Goal: Check status: Check status

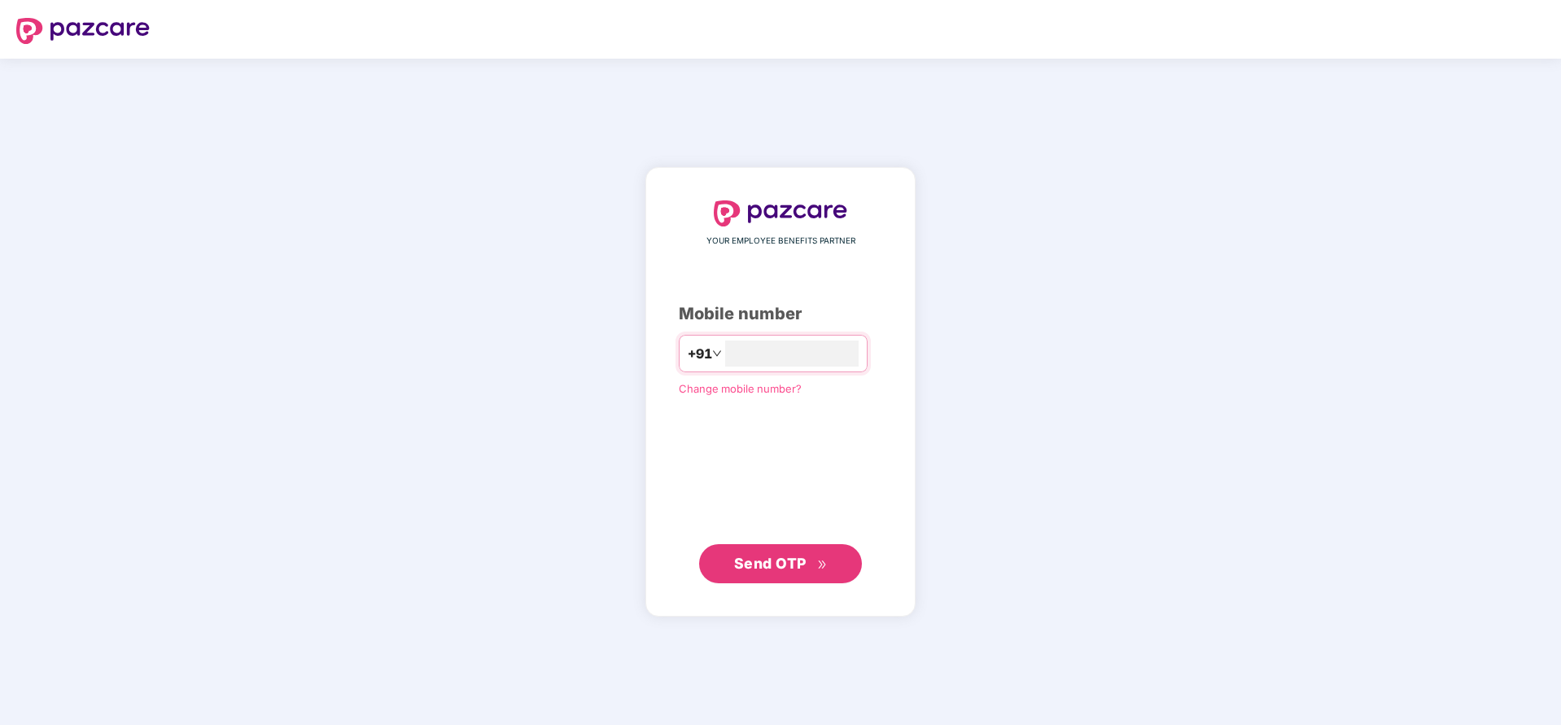
type input "**********"
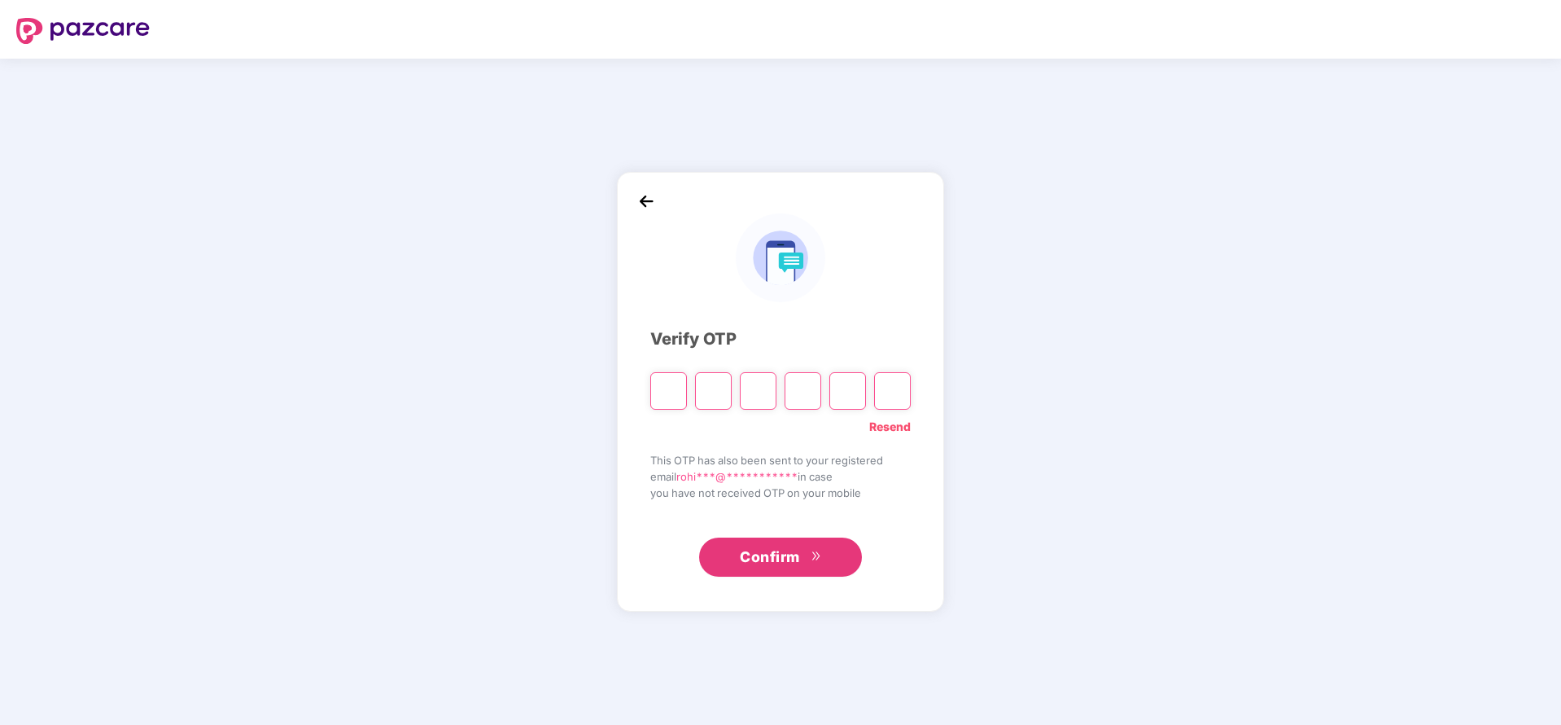
paste input "*"
type input "*"
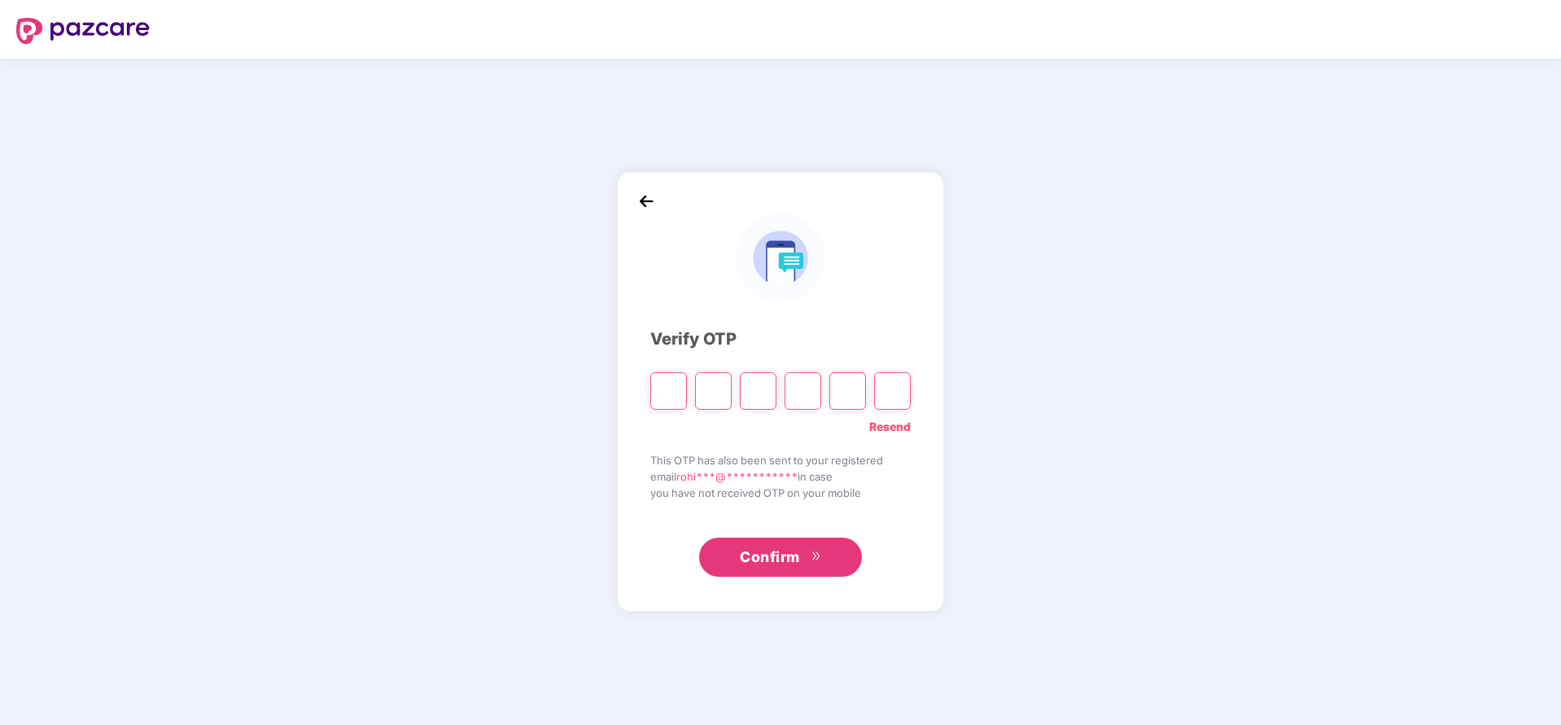
type input "*"
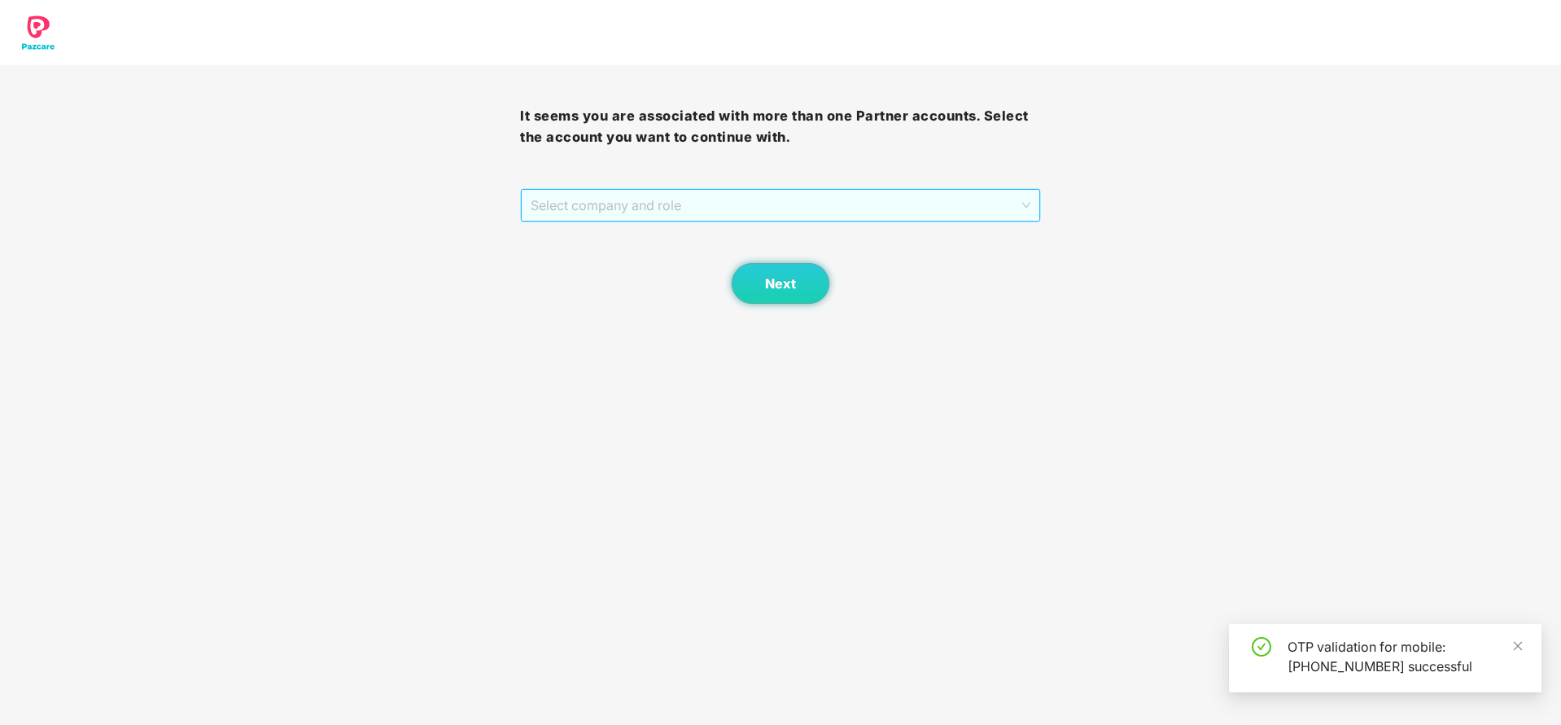
click at [733, 210] on span "Select company and role" at bounding box center [780, 205] width 499 height 31
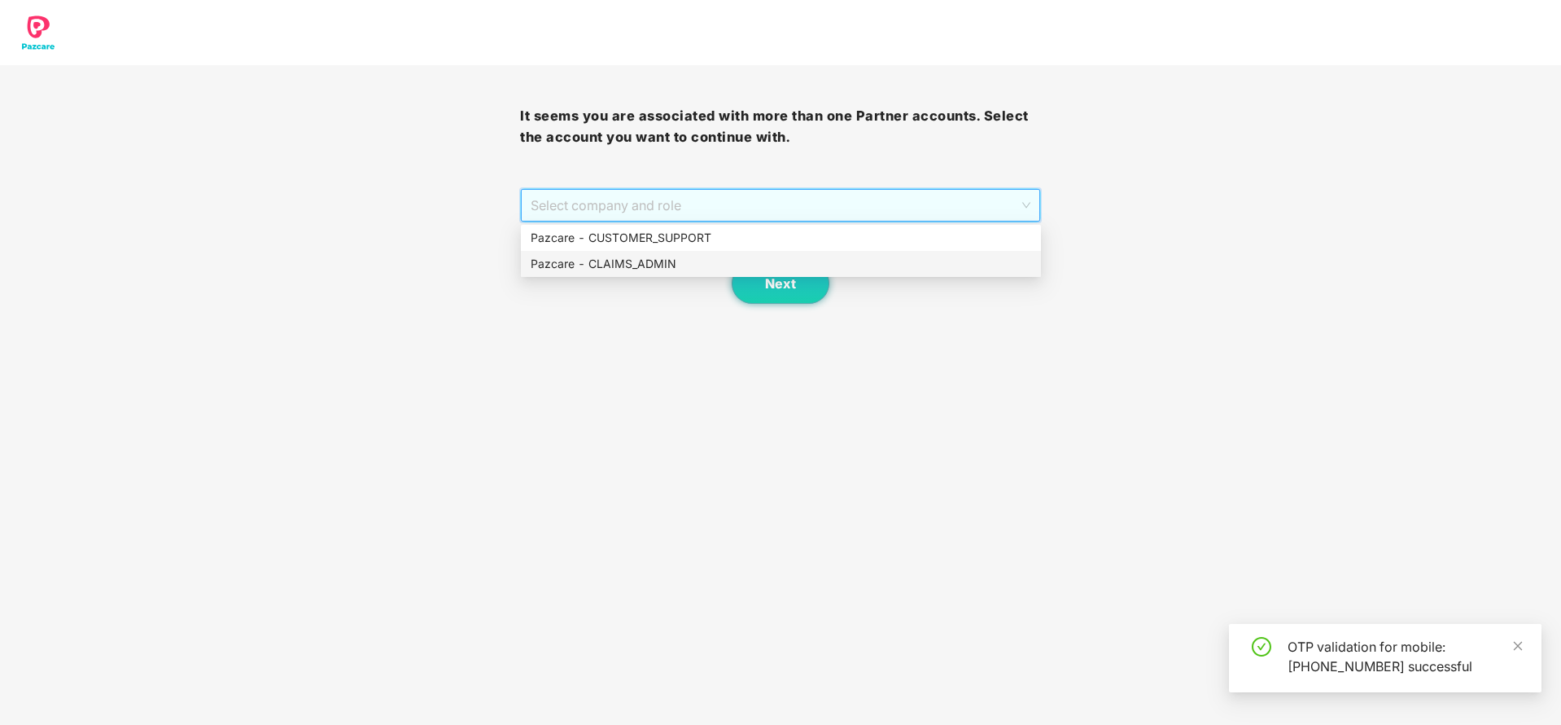
click at [628, 259] on div "Pazcare - CLAIMS_ADMIN" at bounding box center [781, 264] width 501 height 18
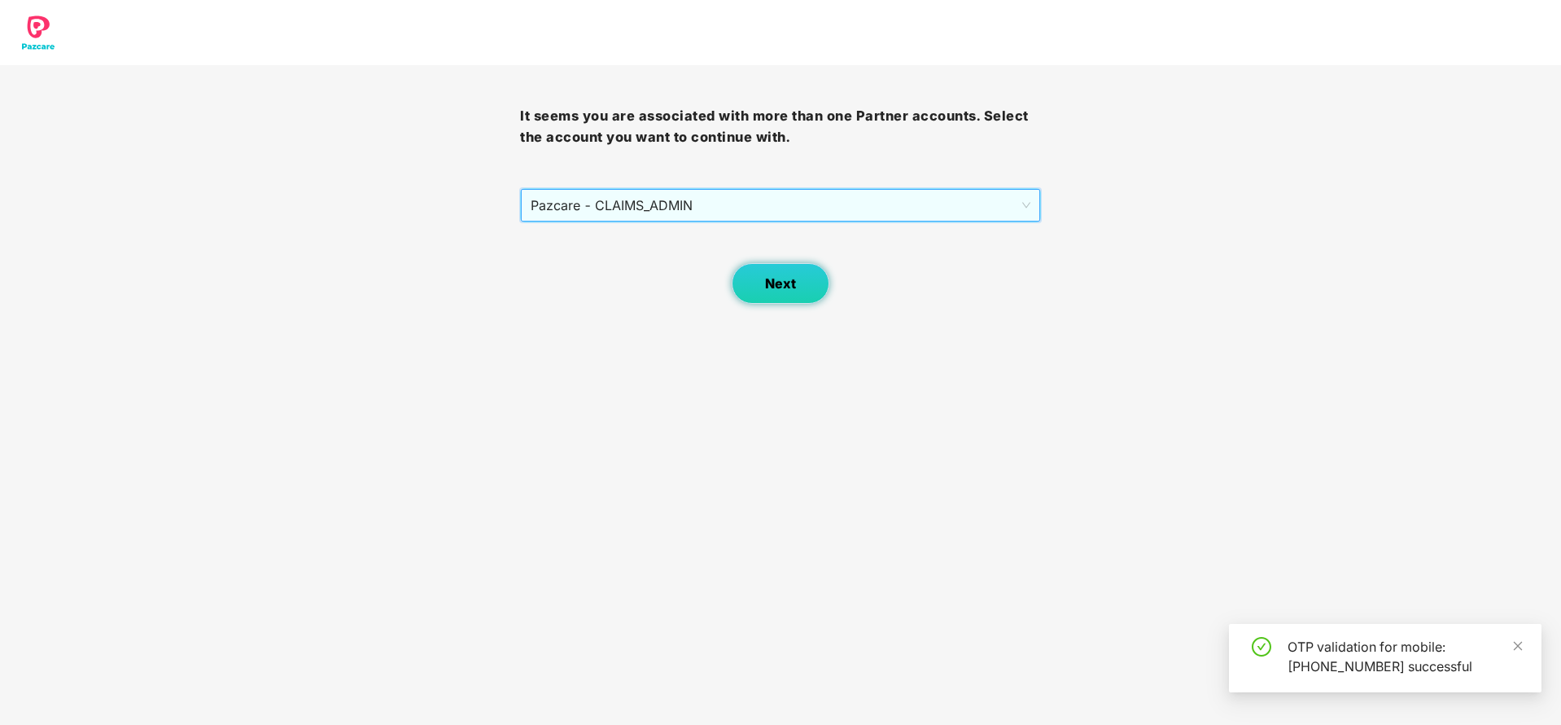
click at [772, 271] on button "Next" at bounding box center [781, 283] width 98 height 41
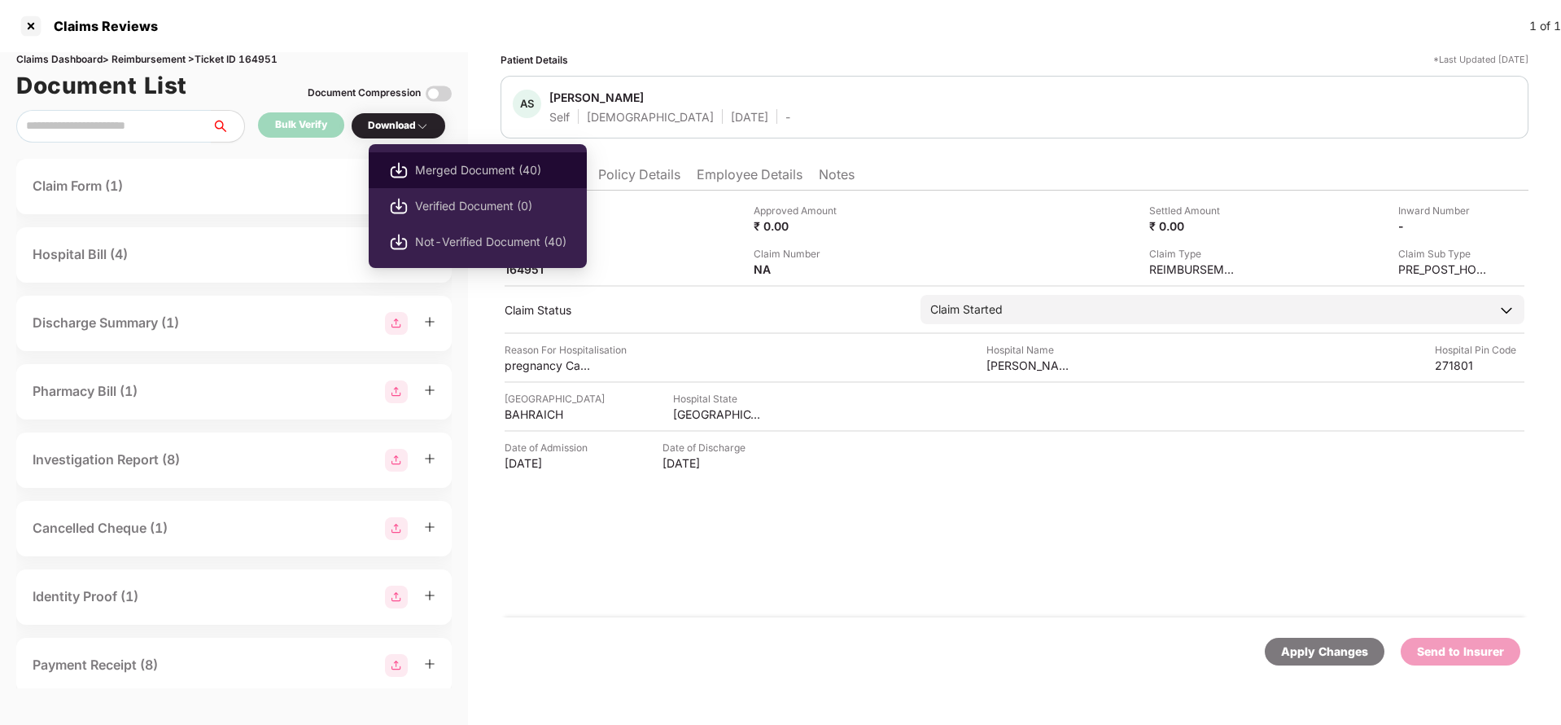
click at [476, 157] on li "Merged Document (40)" at bounding box center [478, 170] width 218 height 36
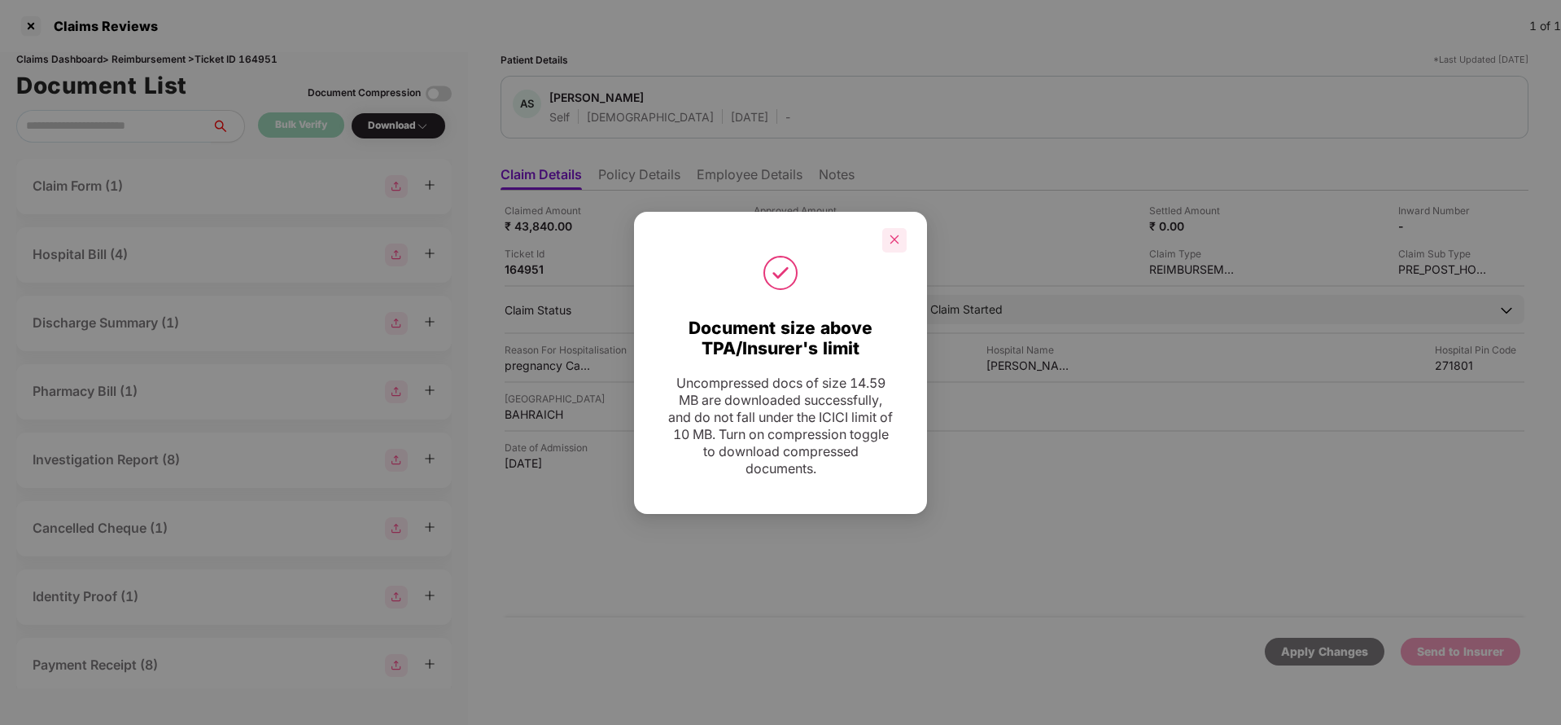
click at [887, 236] on div at bounding box center [894, 240] width 24 height 24
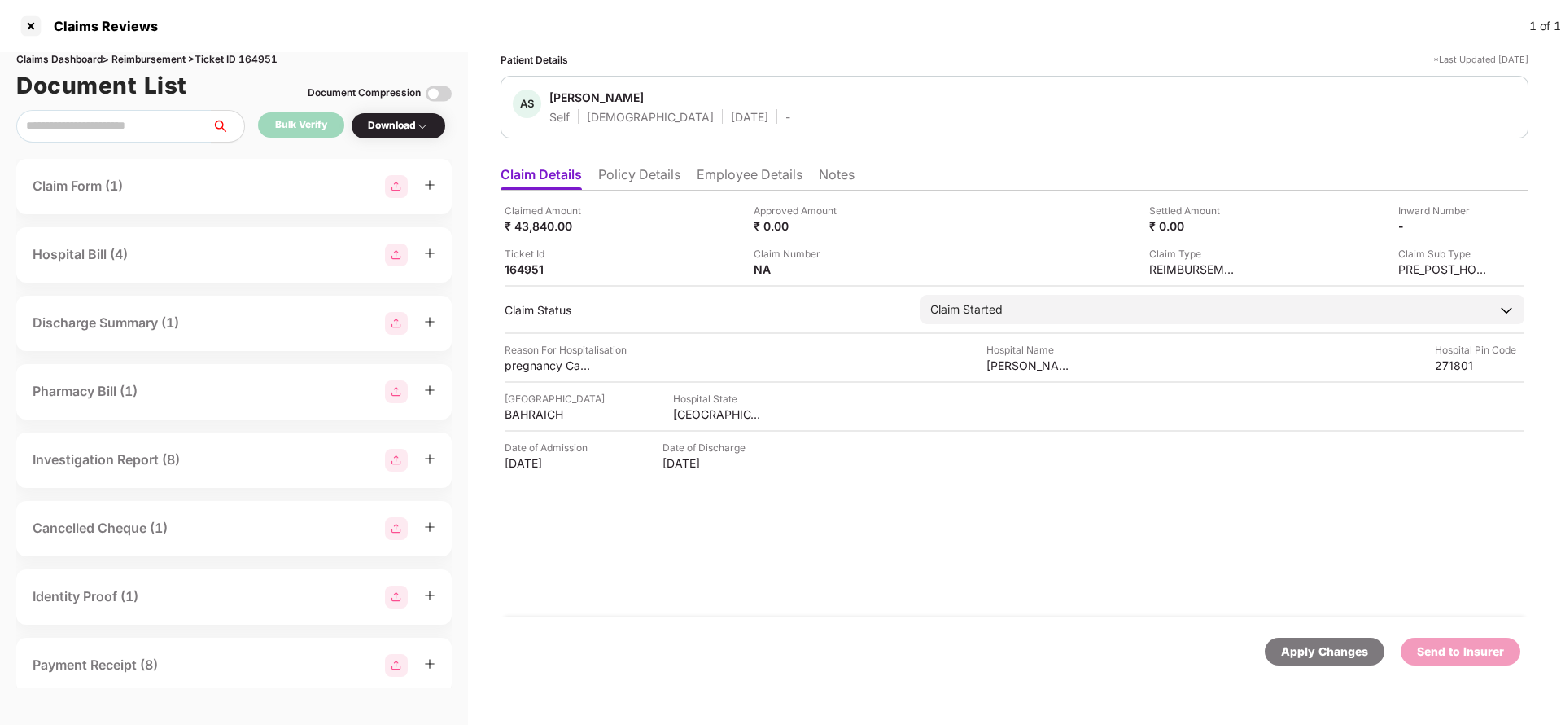
click at [263, 59] on div "Claims Dashboard > Reimbursement > Ticket ID 164951" at bounding box center [234, 59] width 436 height 15
copy div "164951"
